Goal: Transaction & Acquisition: Subscribe to service/newsletter

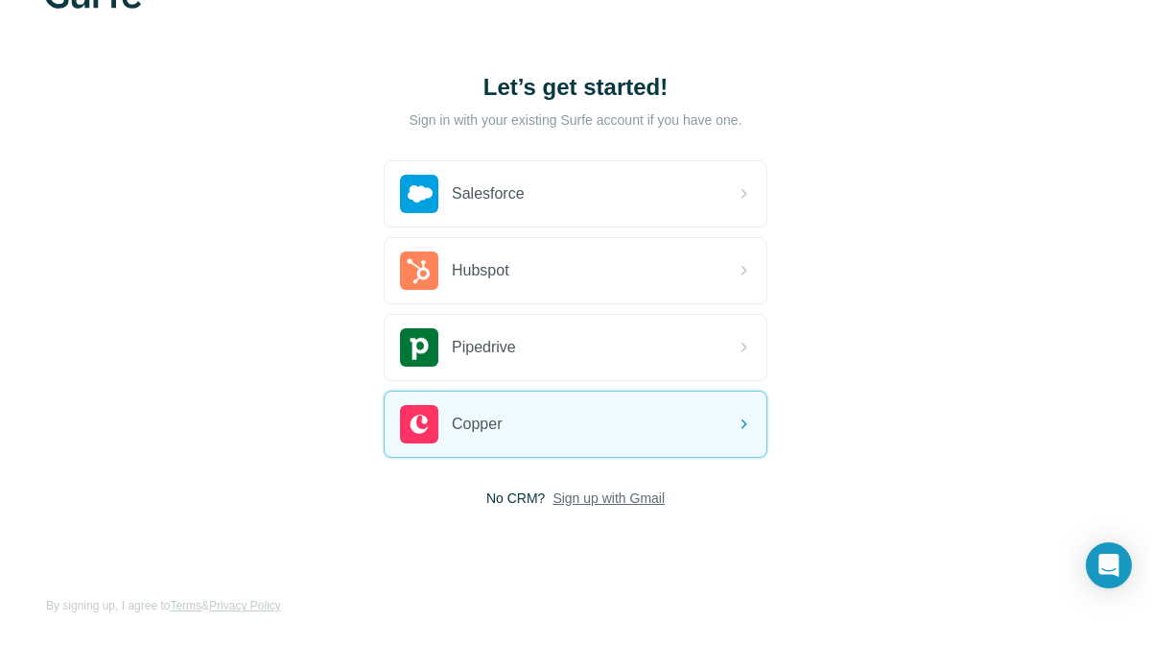
click at [616, 501] on span "Sign up with Gmail" at bounding box center [609, 497] width 112 height 19
click at [587, 561] on button "Sign up with Google" at bounding box center [576, 546] width 384 height 38
